Goal: Contribute content

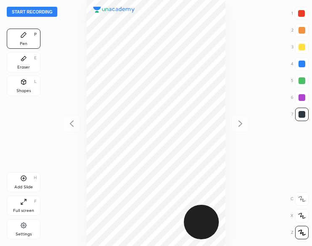
scroll to position [246, 177]
click at [36, 12] on button "Start recording" at bounding box center [32, 12] width 51 height 10
click at [26, 87] on div "Shapes L" at bounding box center [24, 86] width 34 height 20
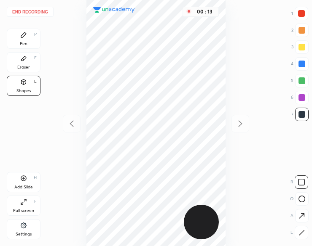
click at [19, 41] on div "Pen P" at bounding box center [24, 39] width 34 height 20
click at [15, 42] on div "Pen P" at bounding box center [24, 39] width 34 height 20
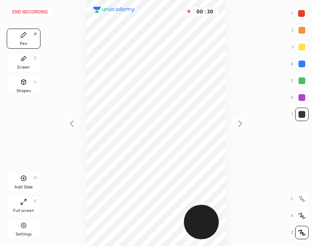
click at [226, 71] on div "00 : 30" at bounding box center [155, 123] width 177 height 246
click at [227, 75] on div "00 : 30" at bounding box center [155, 123] width 177 height 246
click at [24, 61] on icon at bounding box center [23, 58] width 7 height 7
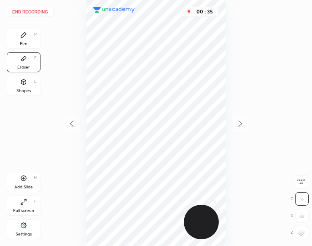
click at [303, 233] on rect at bounding box center [303, 233] width 1 height 1
click at [299, 233] on rect at bounding box center [299, 232] width 1 height 1
click at [30, 37] on div "Pen P" at bounding box center [24, 39] width 34 height 20
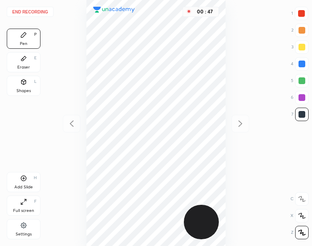
click at [302, 10] on div at bounding box center [300, 13] width 13 height 13
click at [301, 12] on div at bounding box center [301, 13] width 7 height 7
click at [19, 182] on div "Add Slide H" at bounding box center [24, 182] width 34 height 20
click at [27, 16] on button "End recording" at bounding box center [30, 12] width 47 height 10
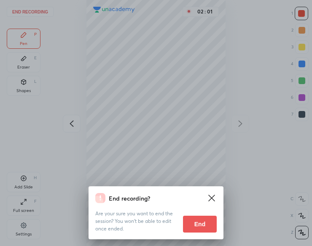
click at [207, 222] on button "End" at bounding box center [200, 224] width 34 height 17
